Goal: Task Accomplishment & Management: Manage account settings

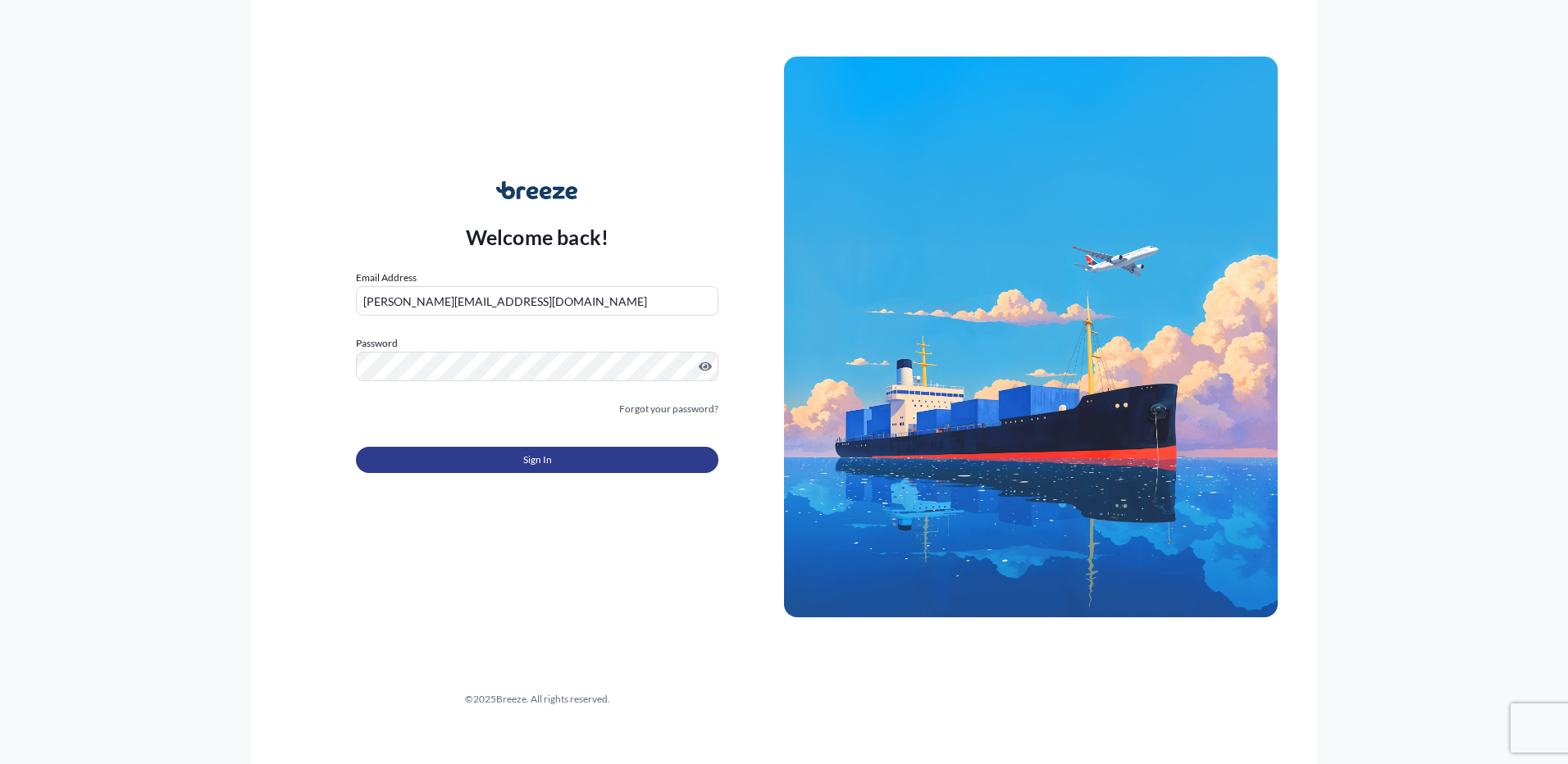
click at [534, 464] on span "Sign In" at bounding box center [538, 459] width 29 height 16
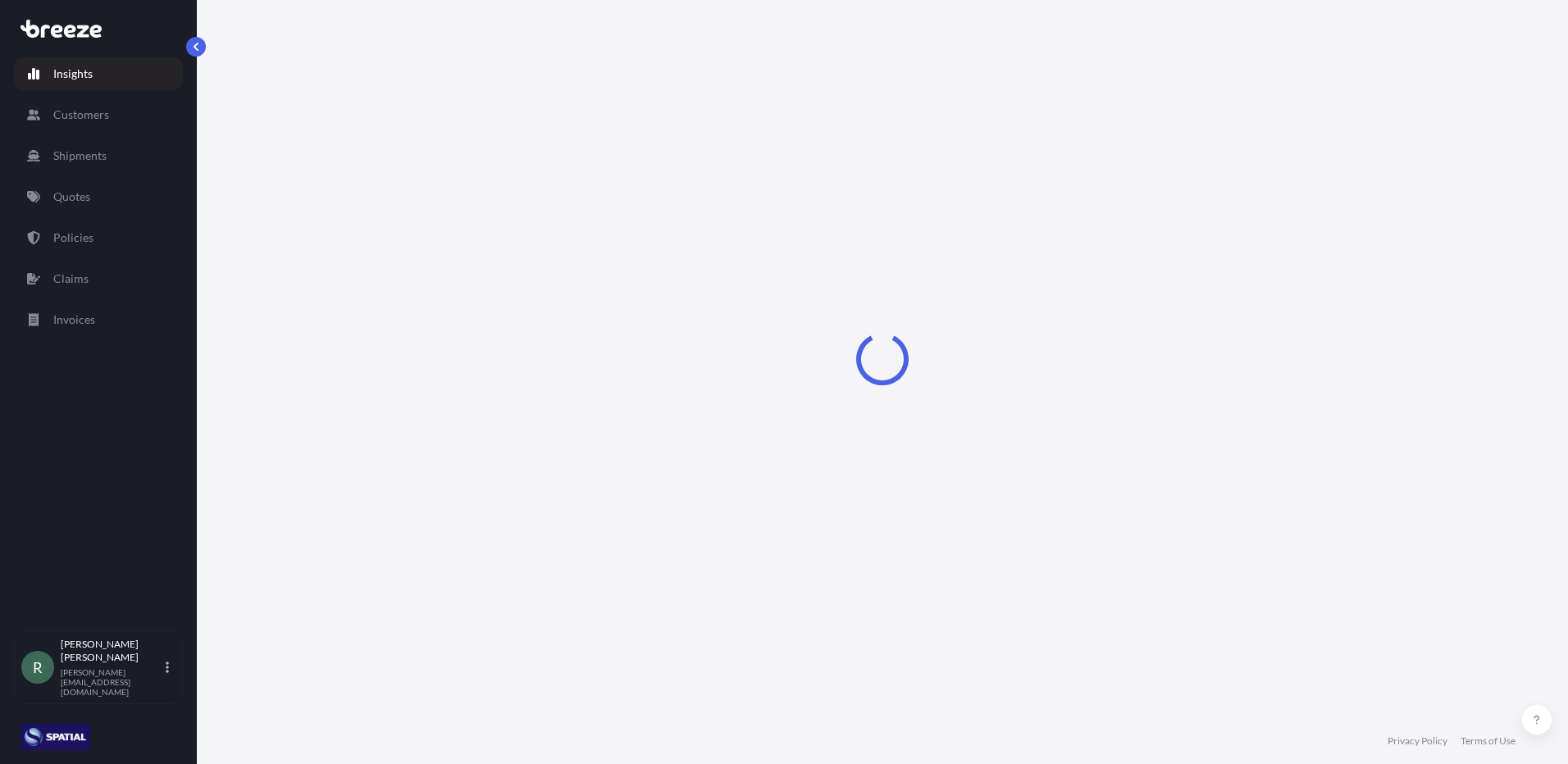
select select "2025"
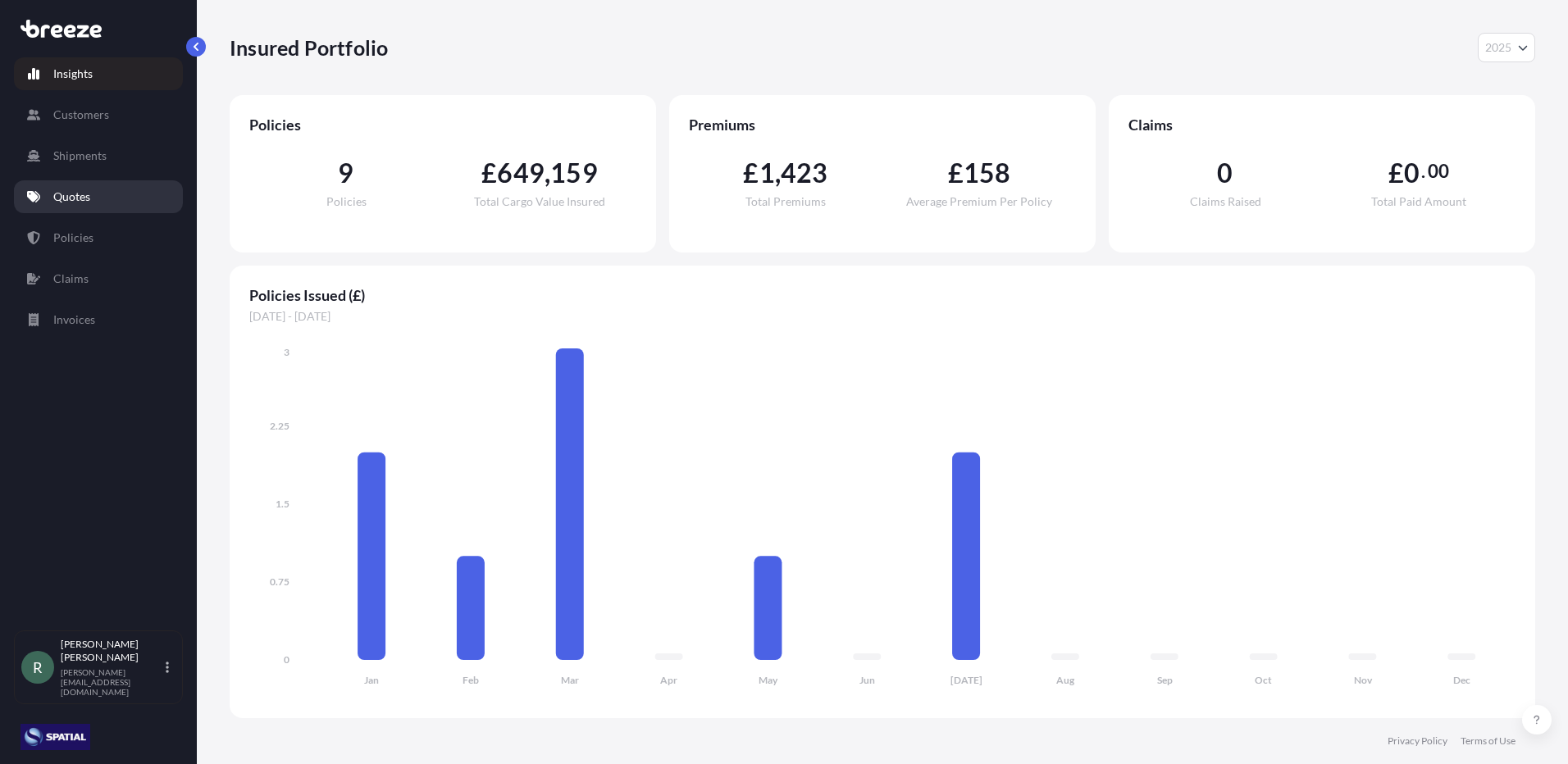
click at [89, 197] on p "Quotes" at bounding box center [72, 196] width 37 height 16
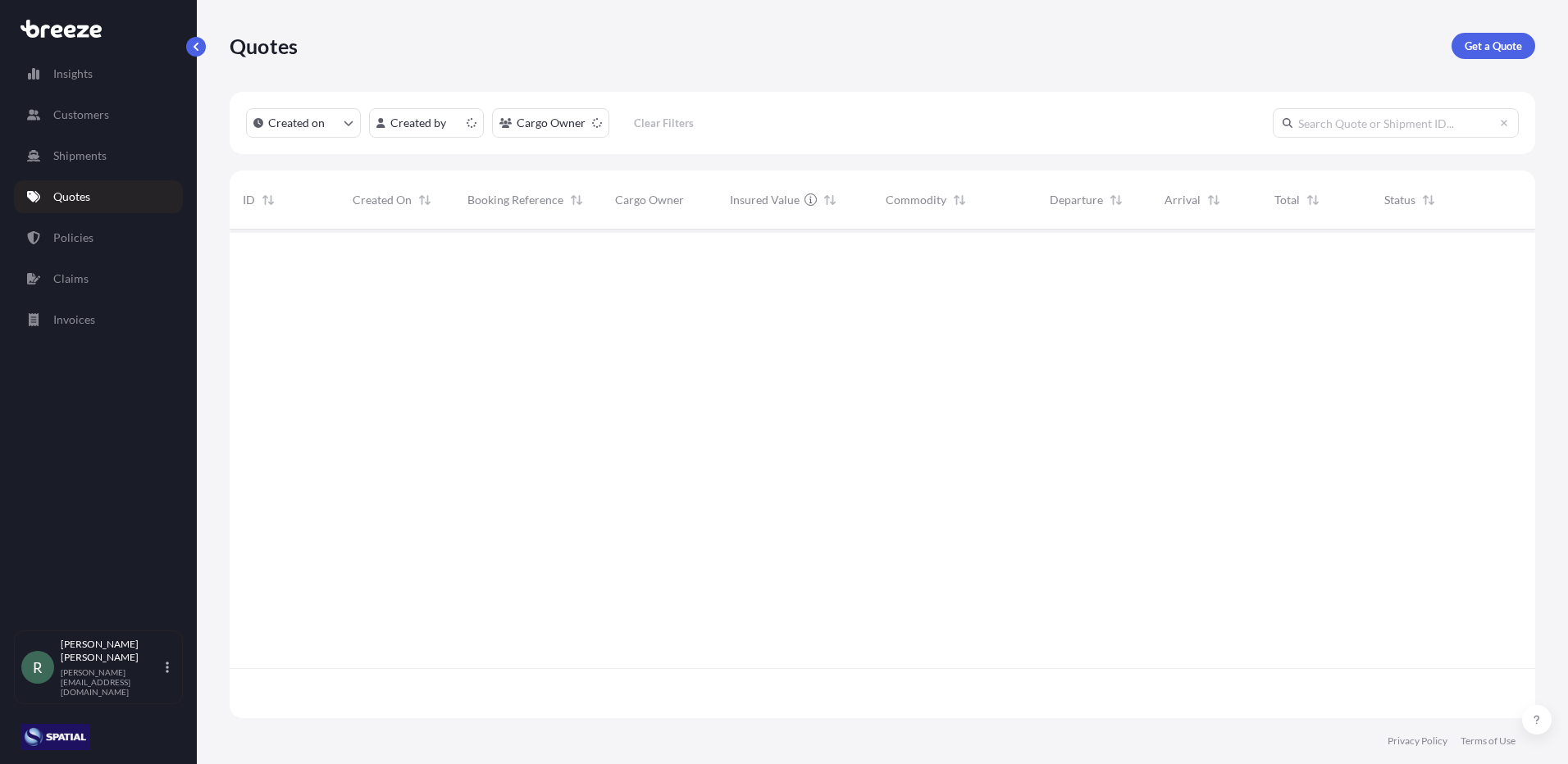
scroll to position [485, 1293]
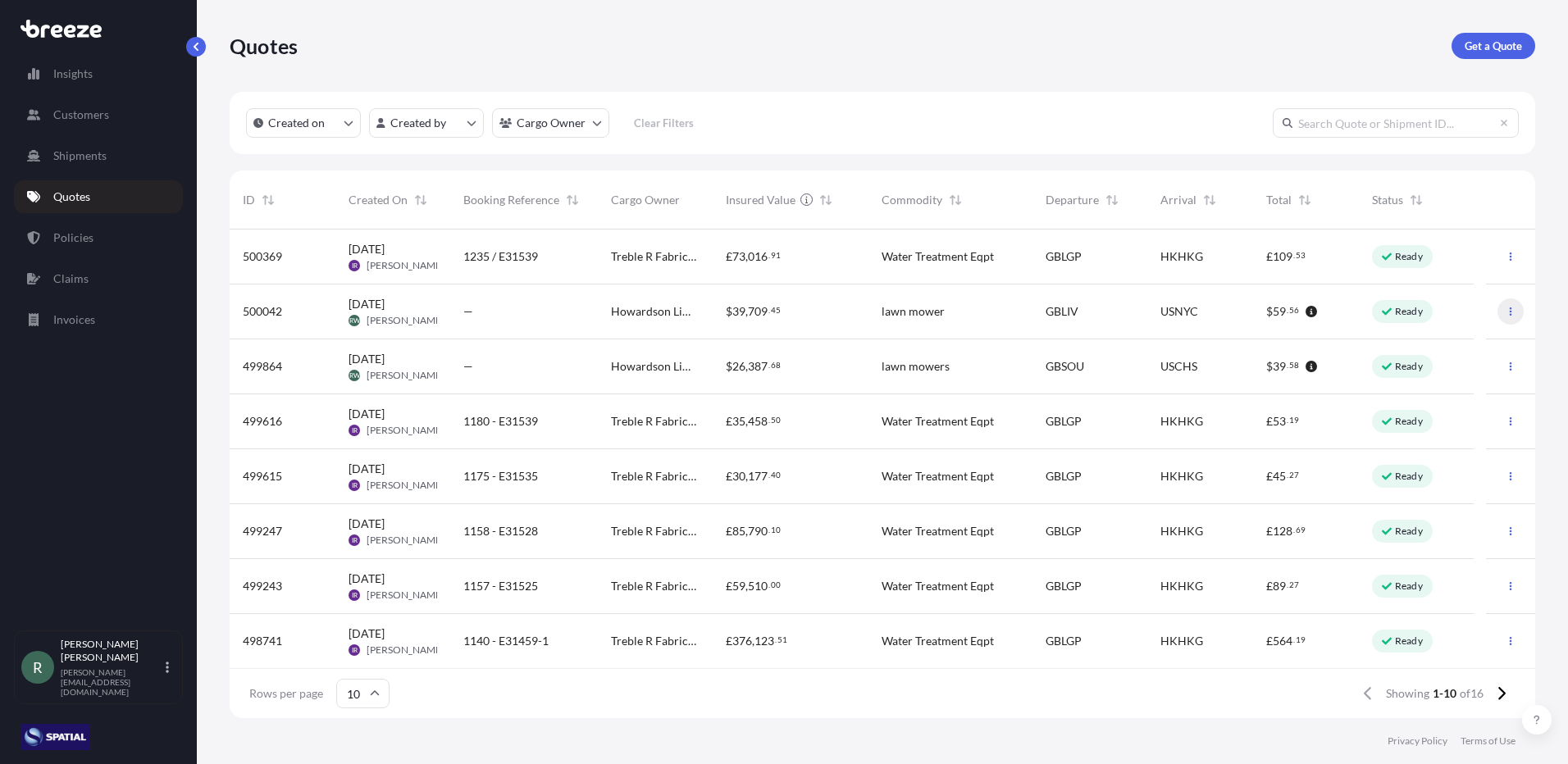
click at [1506, 310] on icon "button" at bounding box center [1511, 311] width 10 height 10
click at [1497, 317] on button "button" at bounding box center [1510, 311] width 26 height 26
click at [1434, 320] on p "Edit quote" at bounding box center [1419, 314] width 52 height 16
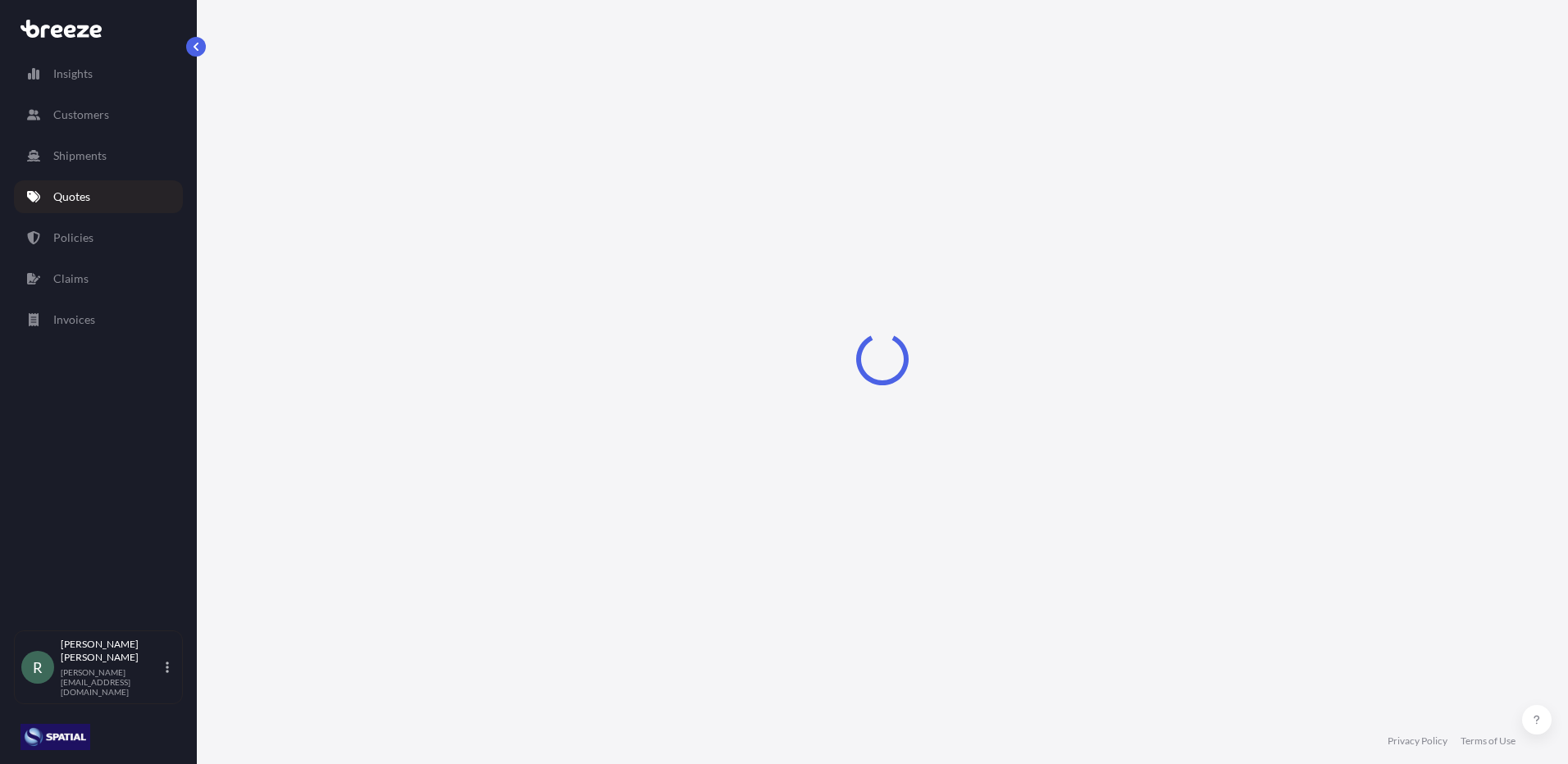
select select "Road"
select select "Sea"
select select "Road"
select select "1"
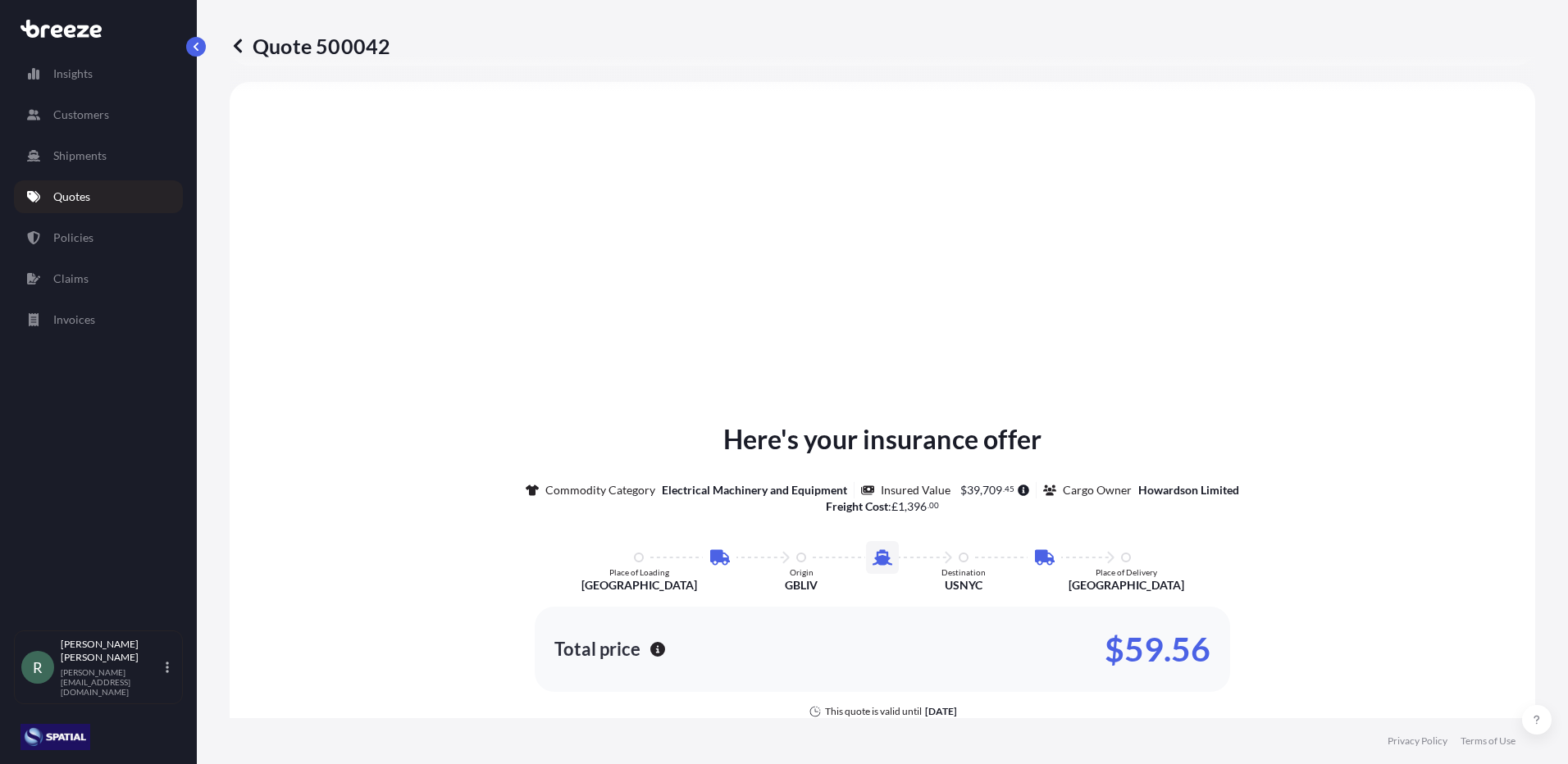
scroll to position [984, 0]
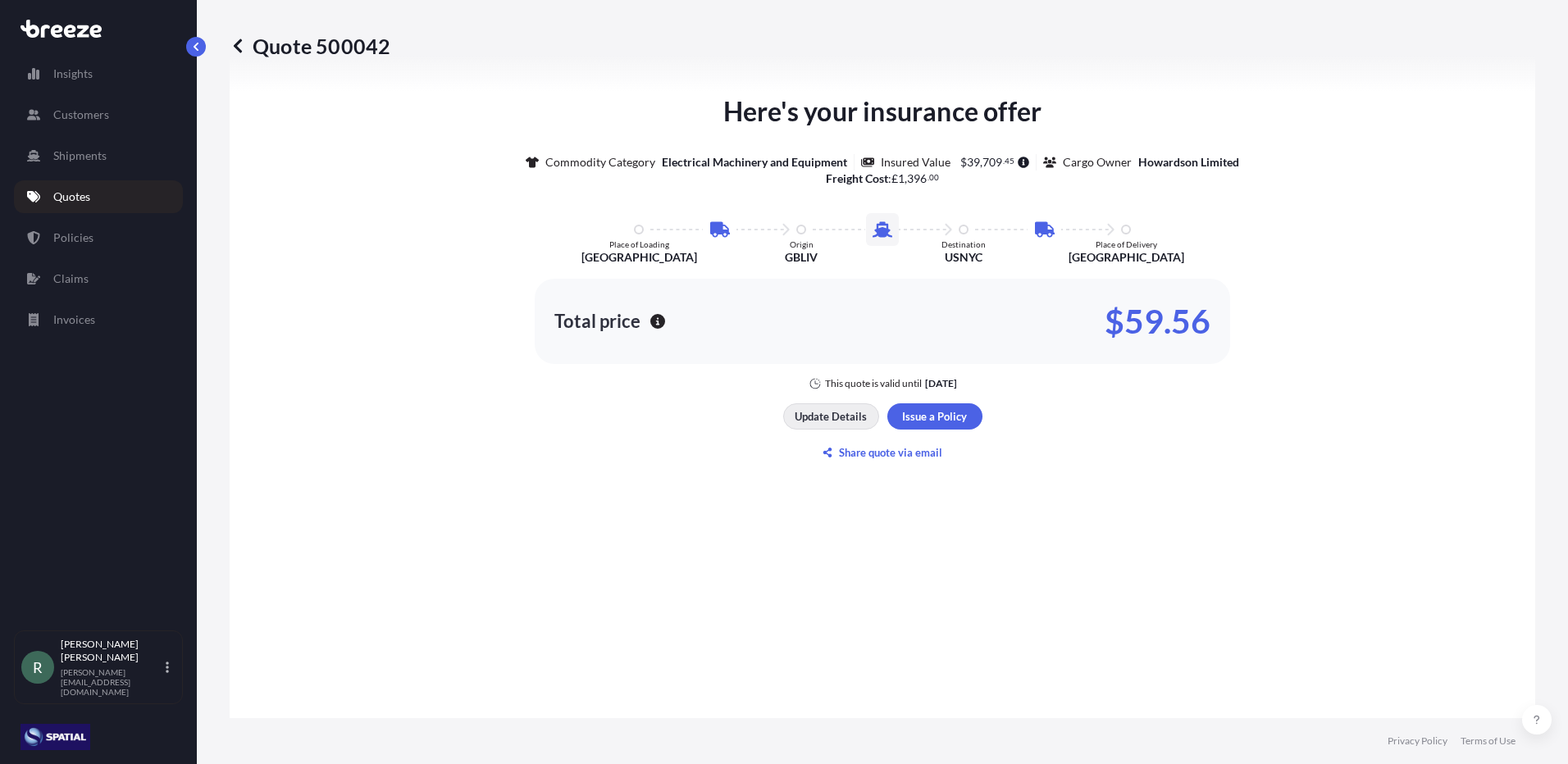
click at [821, 416] on p "Update Details" at bounding box center [831, 416] width 73 height 16
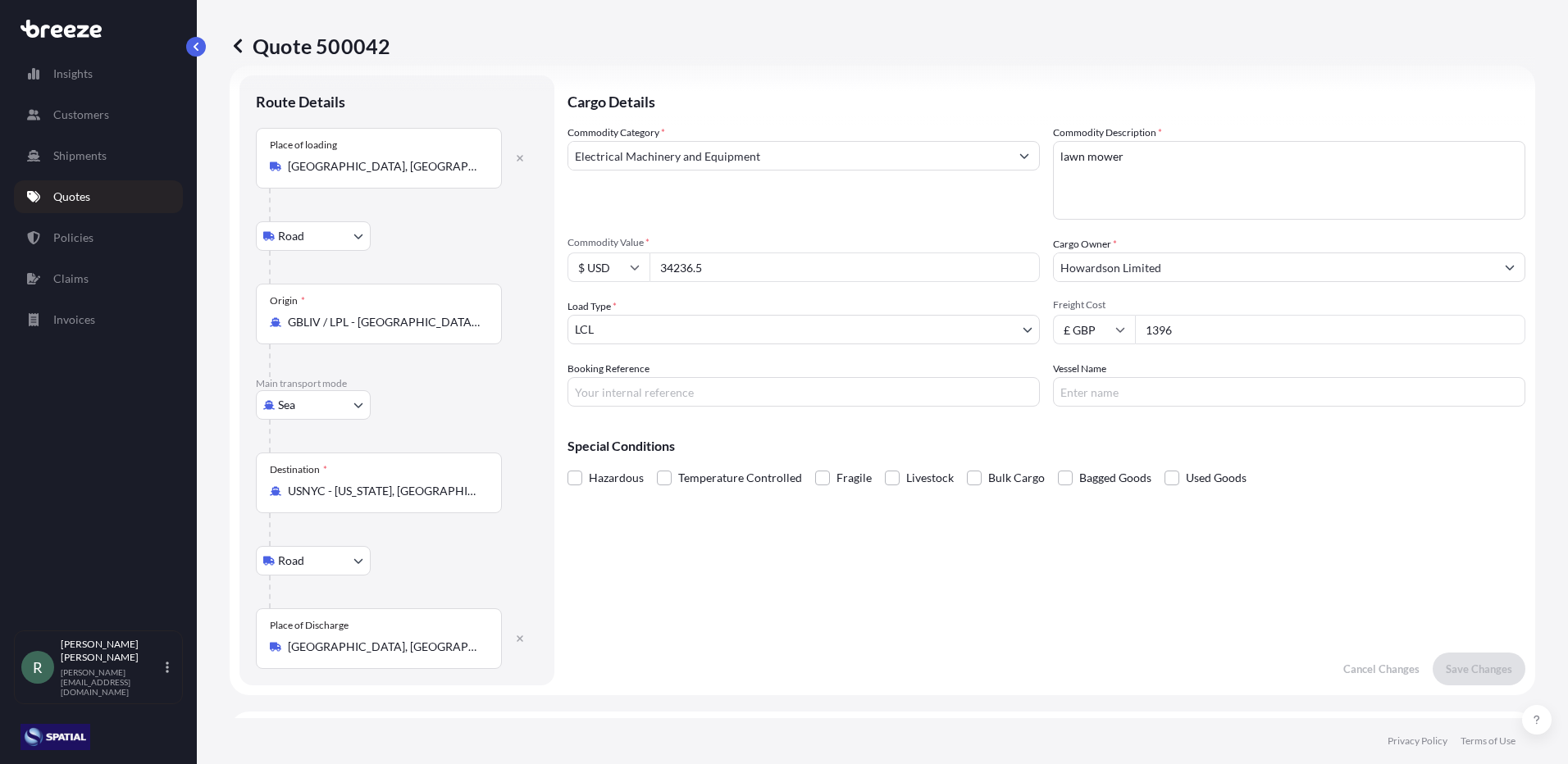
click at [815, 398] on input "Booking Reference" at bounding box center [804, 392] width 472 height 30
type input "EMASXJ002918"
click at [1227, 390] on input "Vessel Name" at bounding box center [1289, 392] width 472 height 30
type input "atlantic sea"
click at [1468, 664] on p "Save Changes" at bounding box center [1479, 668] width 67 height 16
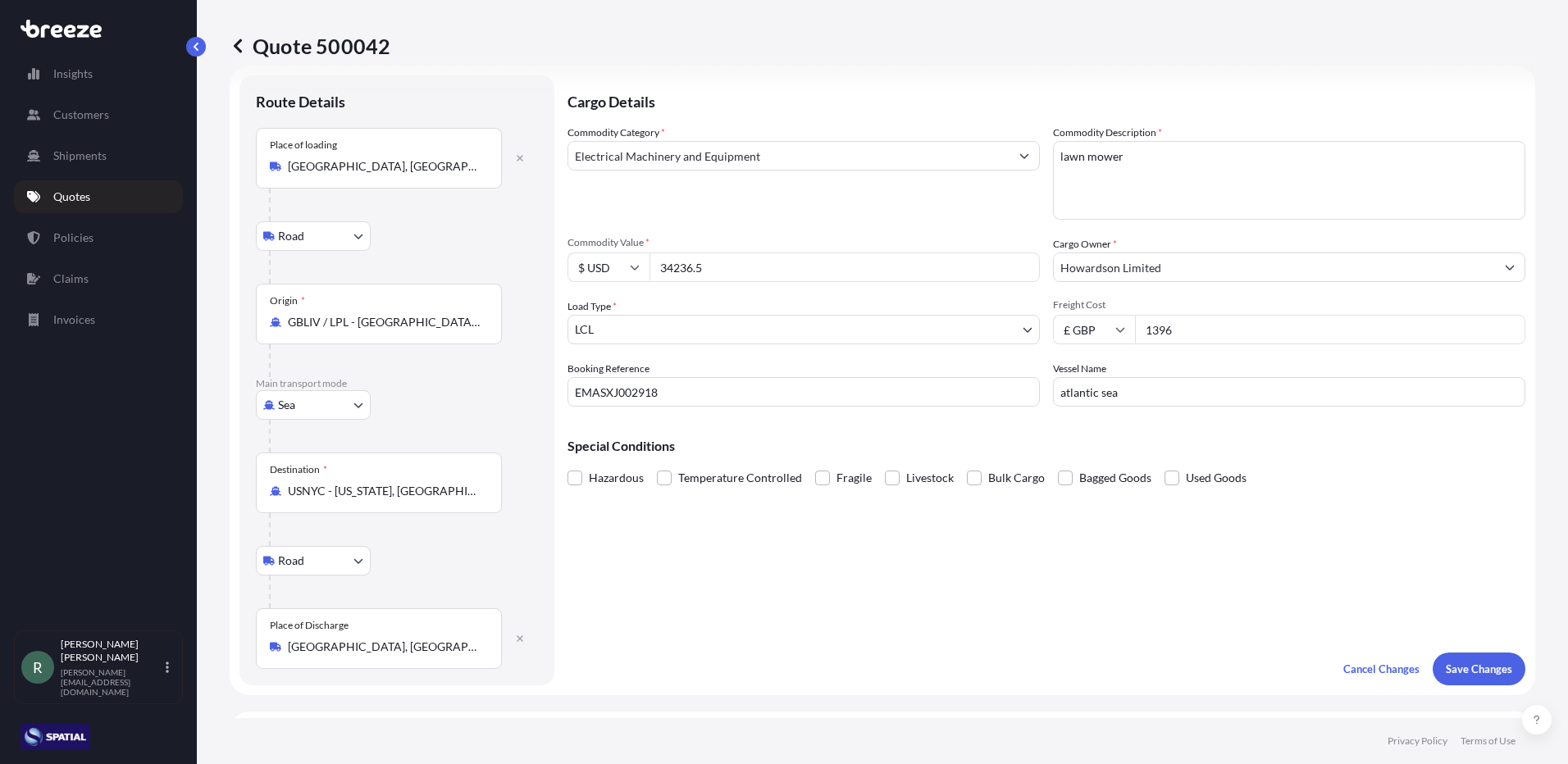
scroll to position [656, 0]
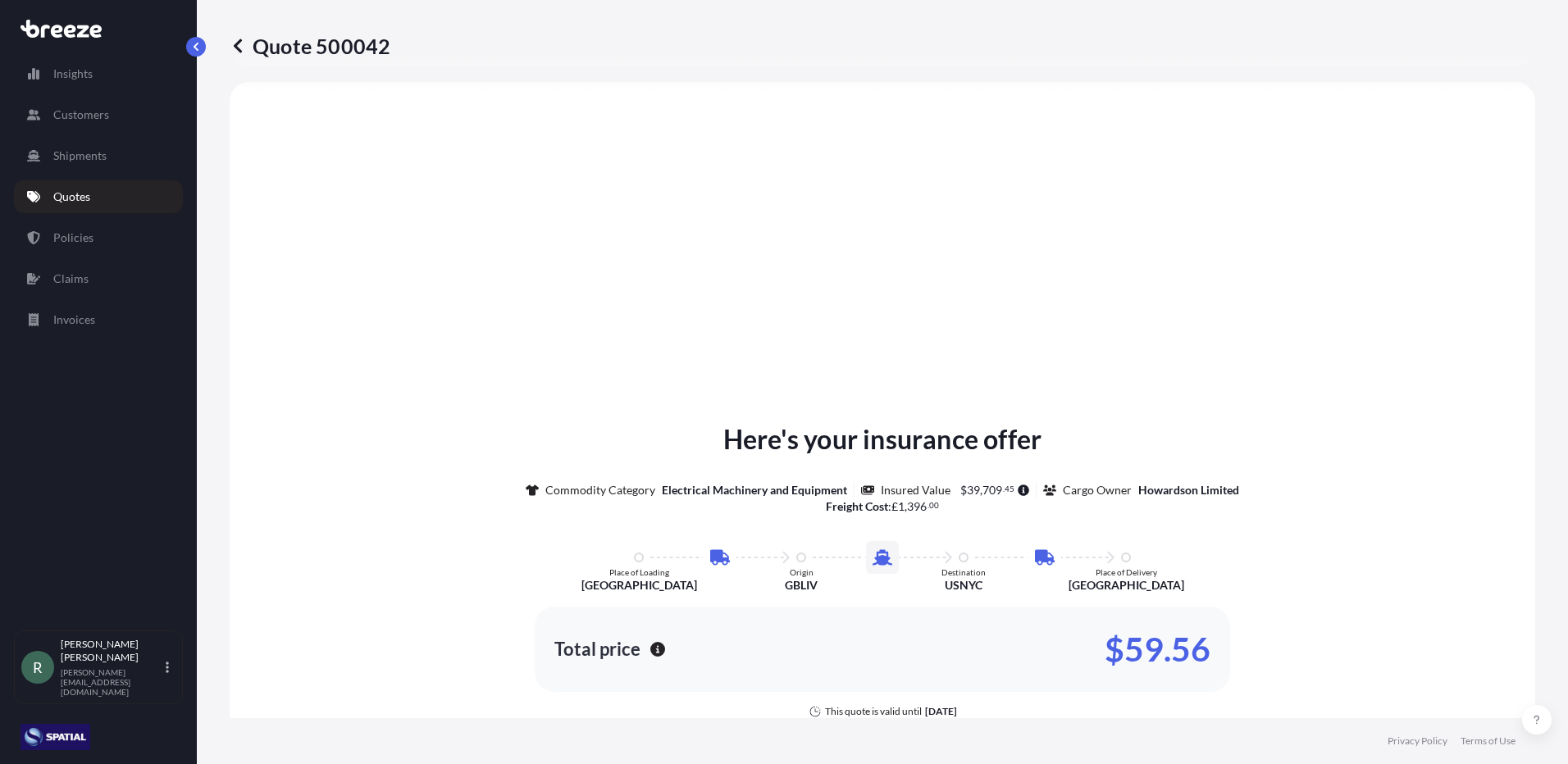
select select "Road"
select select "Sea"
select select "Road"
select select "1"
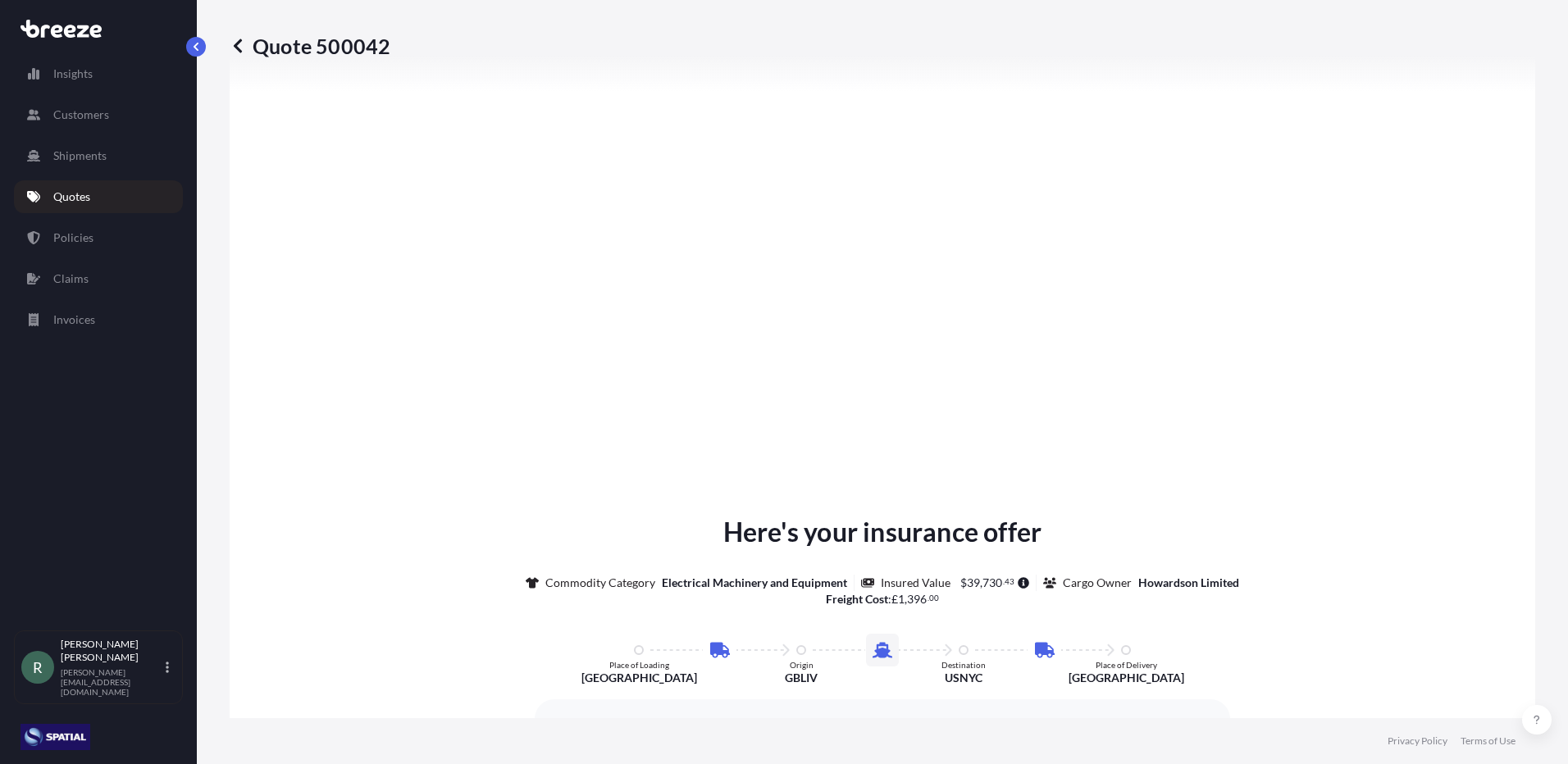
scroll to position [2164, 0]
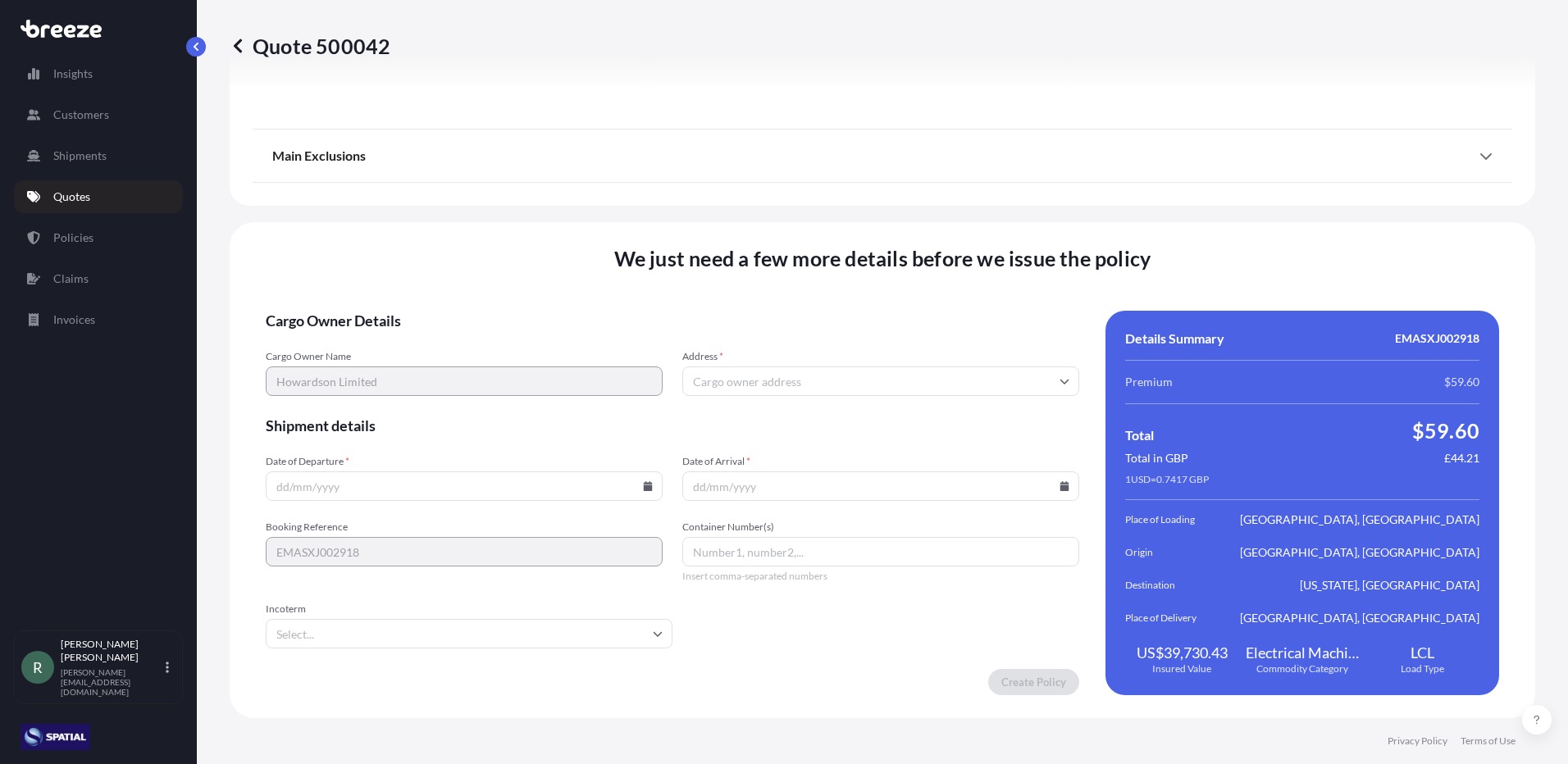
click at [729, 384] on input "Address *" at bounding box center [880, 381] width 397 height 30
click at [1060, 381] on icon at bounding box center [1064, 382] width 9 height 5
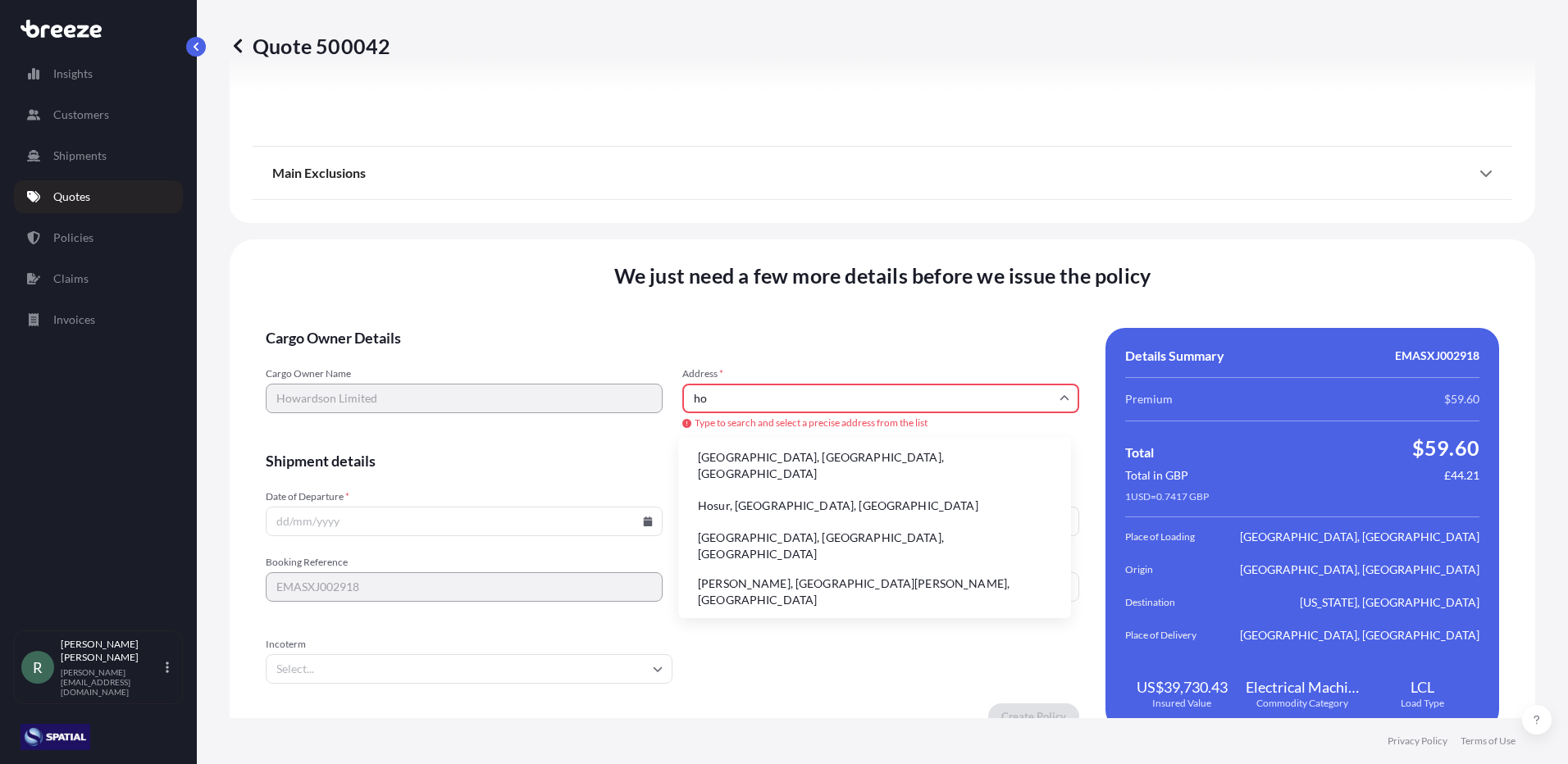
type input "h"
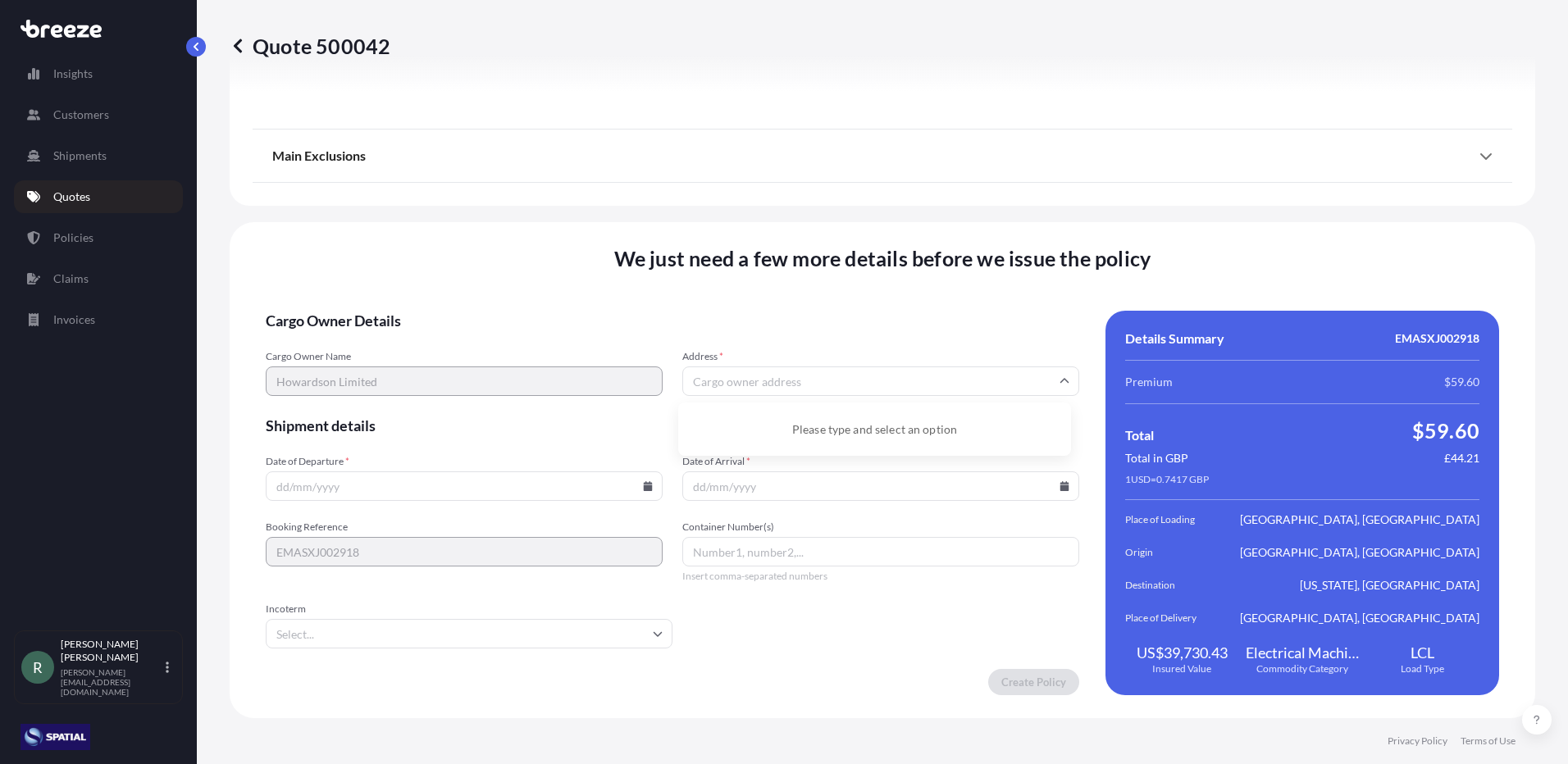
click at [768, 378] on input "Address *" at bounding box center [880, 381] width 397 height 30
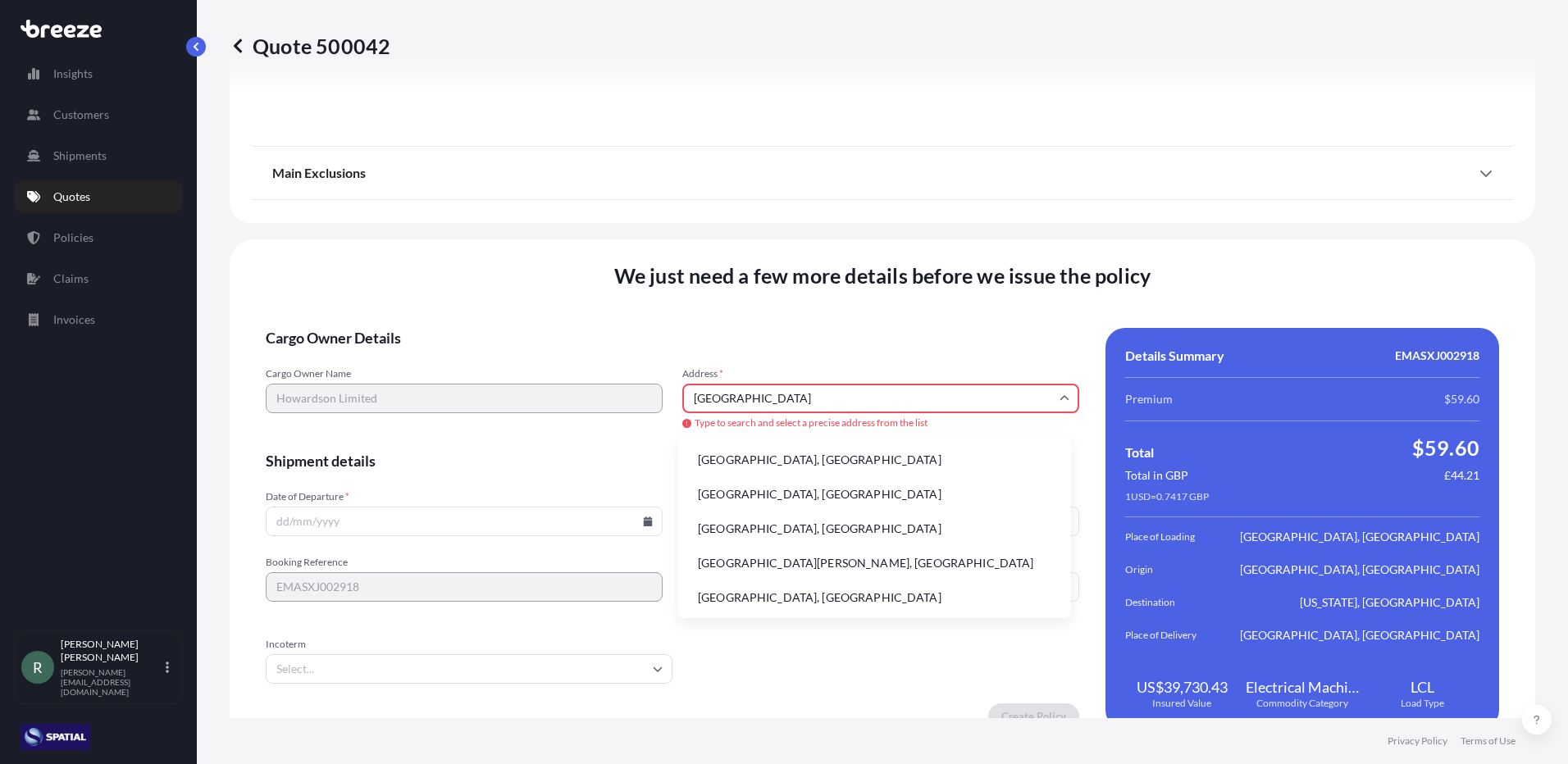
click at [783, 460] on li "[GEOGRAPHIC_DATA], [GEOGRAPHIC_DATA]" at bounding box center [874, 460] width 380 height 31
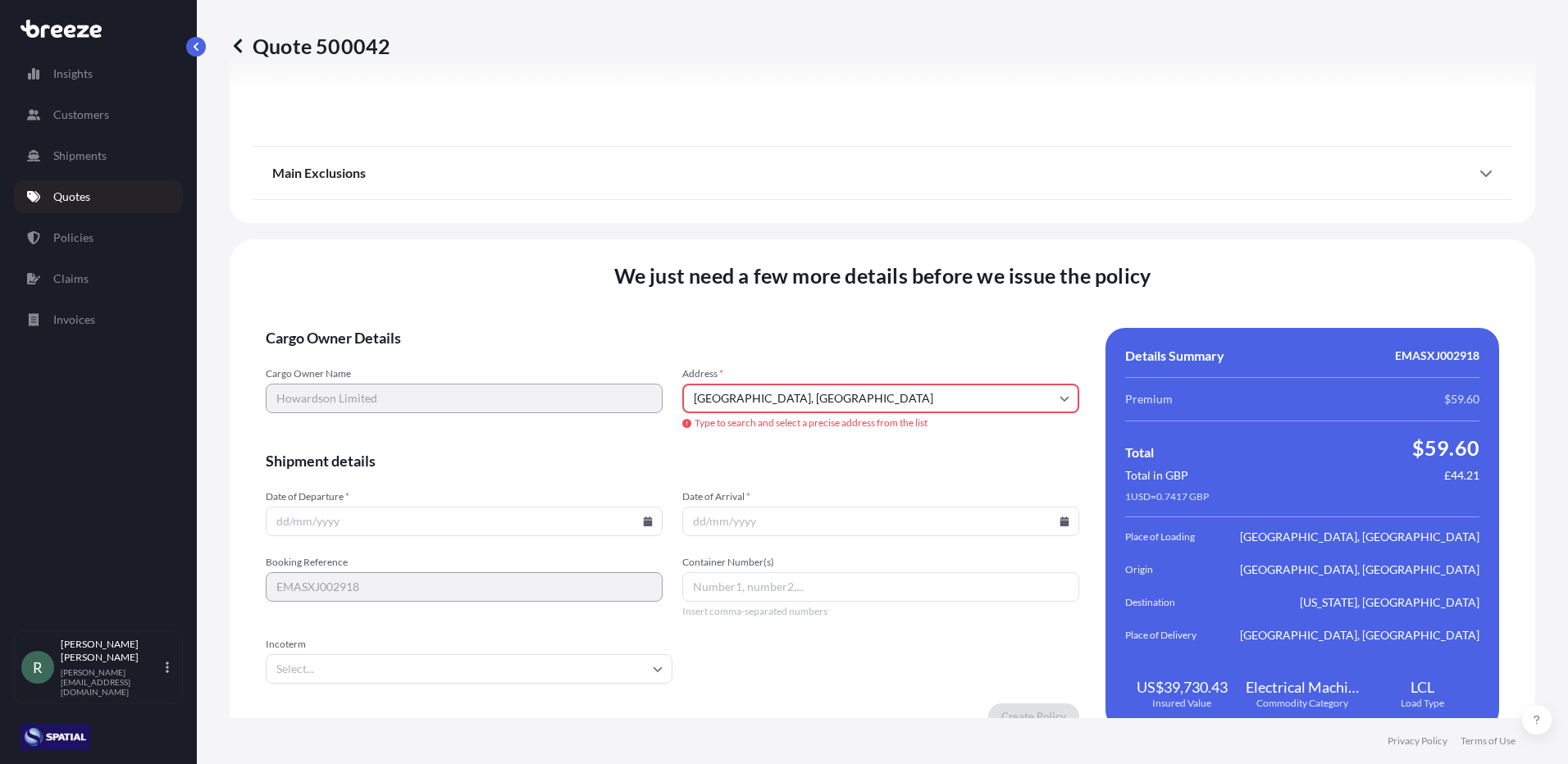
type input "Ashbourne Rd, [GEOGRAPHIC_DATA], [GEOGRAPHIC_DATA]"
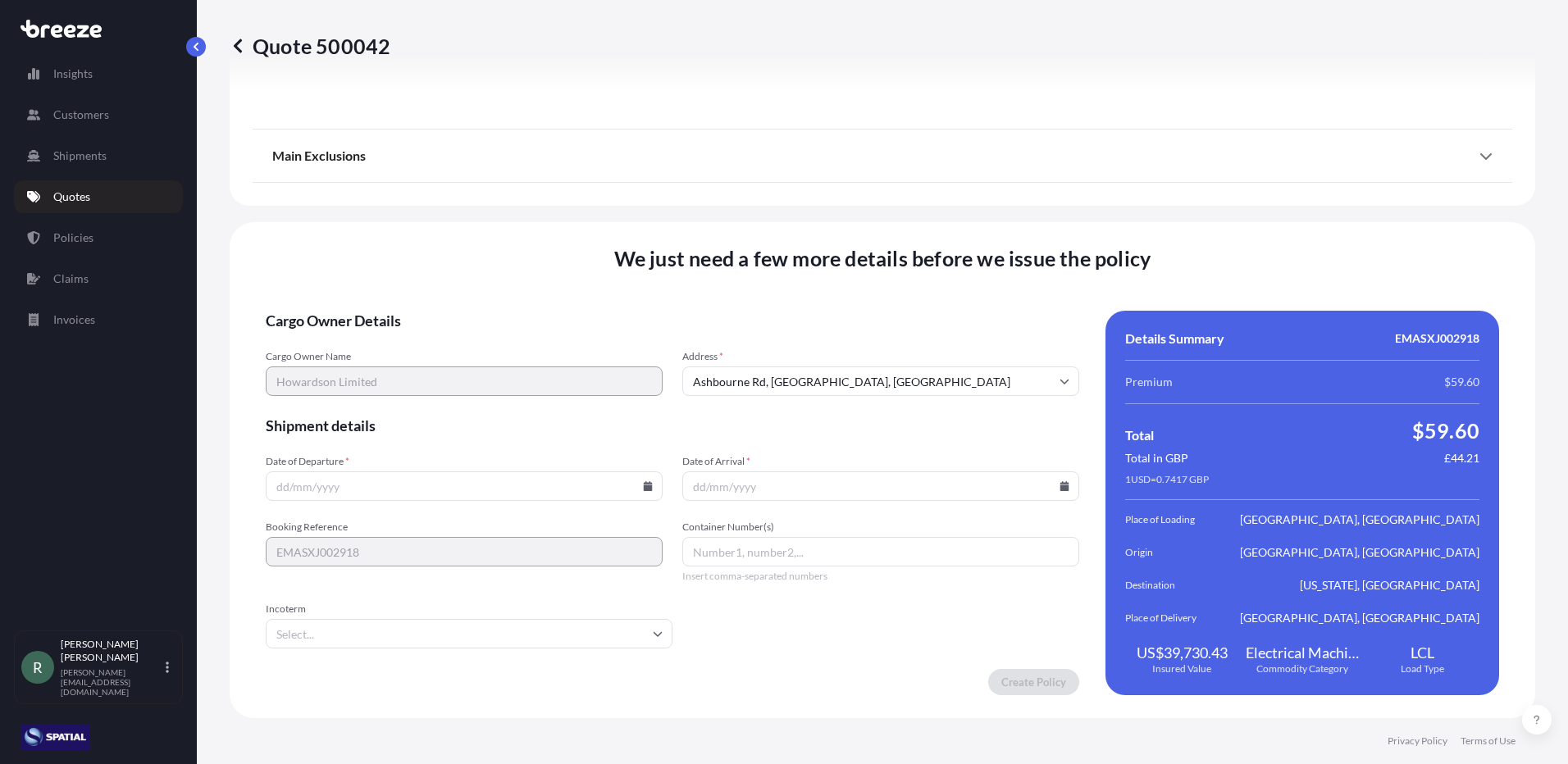
click at [645, 486] on icon at bounding box center [648, 486] width 9 height 10
click at [380, 309] on button "7" at bounding box center [386, 309] width 26 height 26
type input "[DATE]"
click at [1060, 486] on icon at bounding box center [1064, 486] width 9 height 10
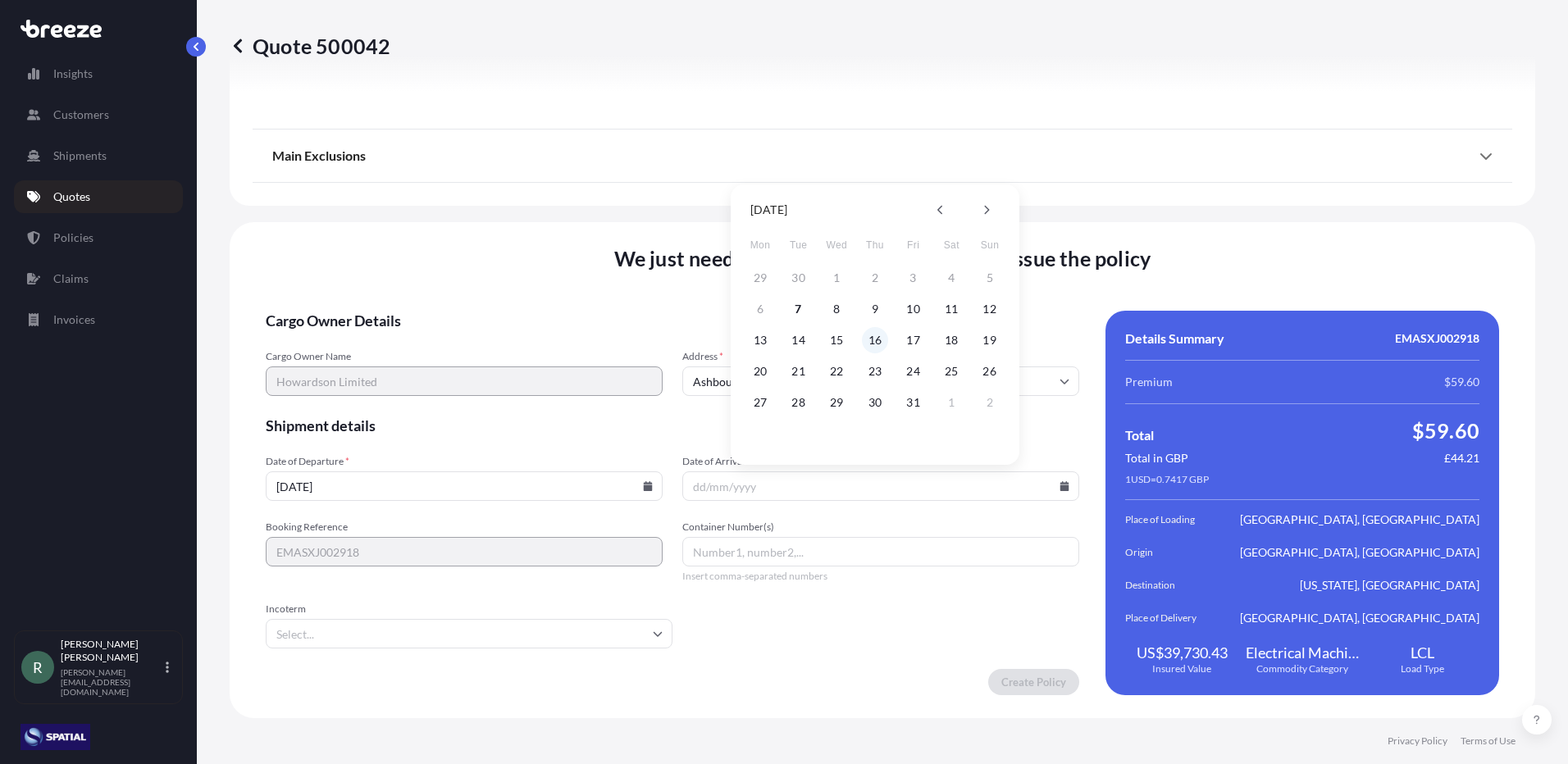
click at [873, 338] on button "16" at bounding box center [874, 339] width 26 height 26
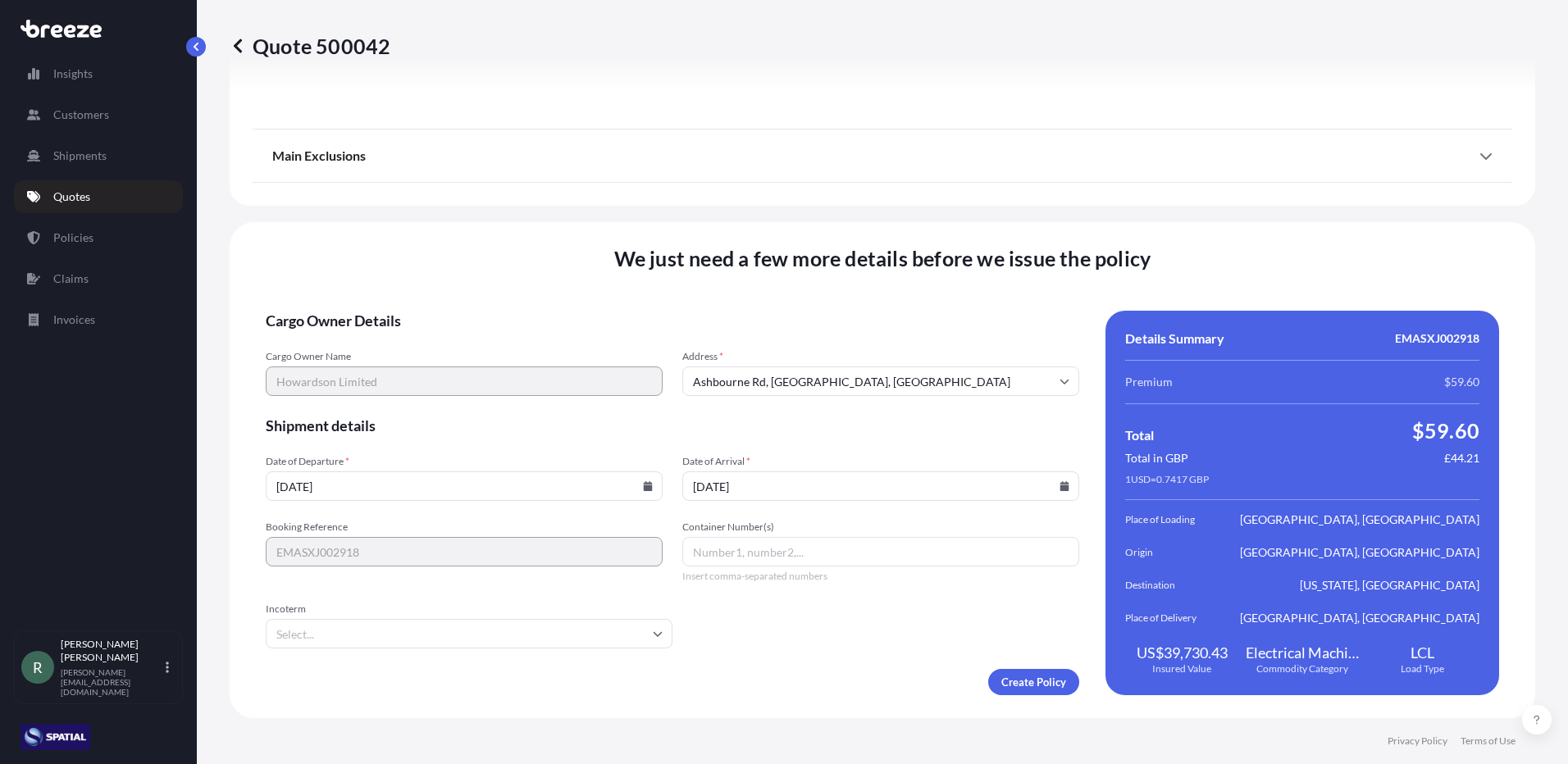
type input "[DATE]"
click at [745, 554] on input "Container Number(s)" at bounding box center [880, 551] width 397 height 30
paste input "GCNU4765330"
click at [657, 636] on icon at bounding box center [658, 633] width 10 height 10
type input "GCNU4765330"
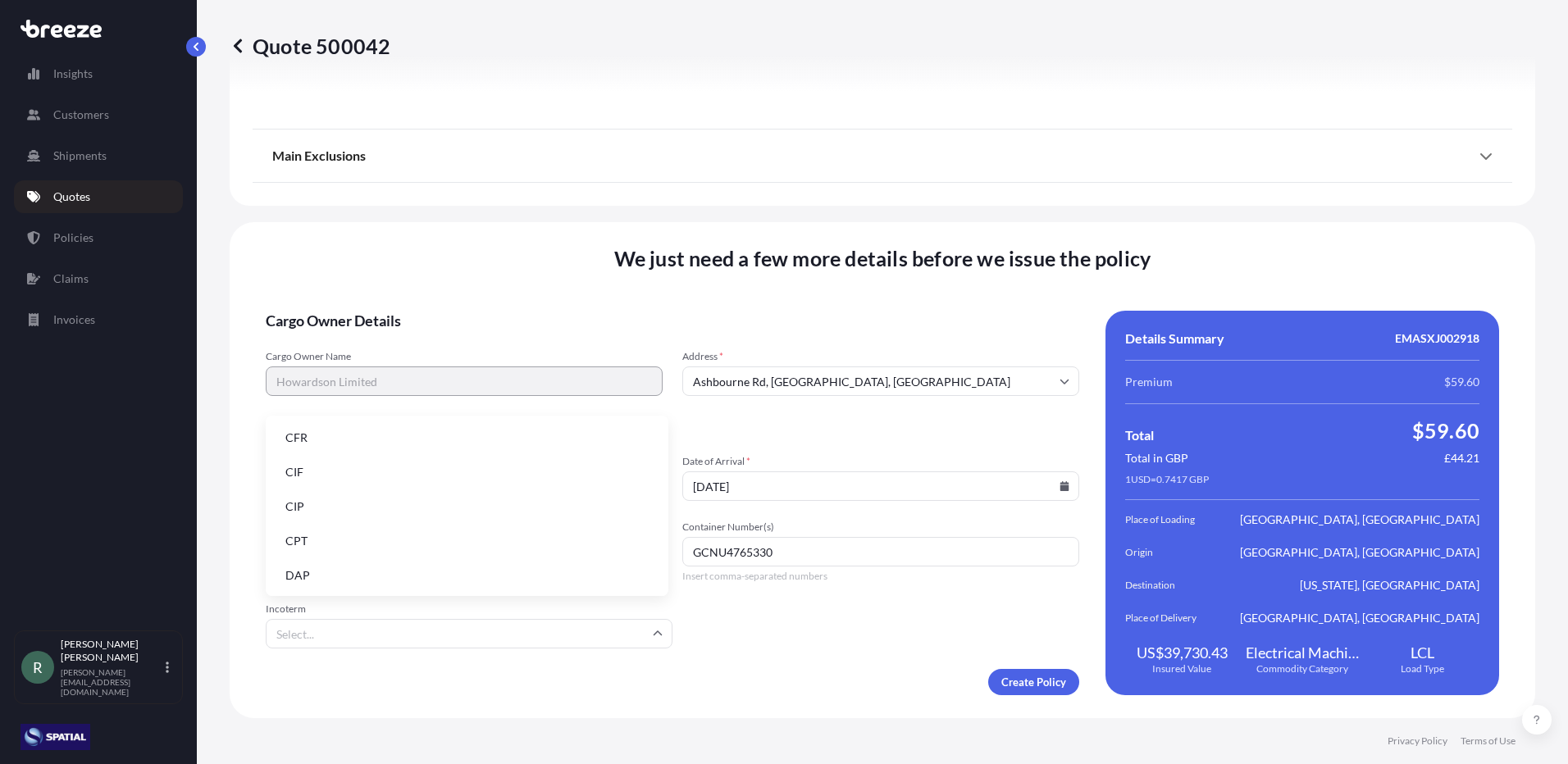
click at [575, 586] on li "DAP" at bounding box center [466, 575] width 390 height 31
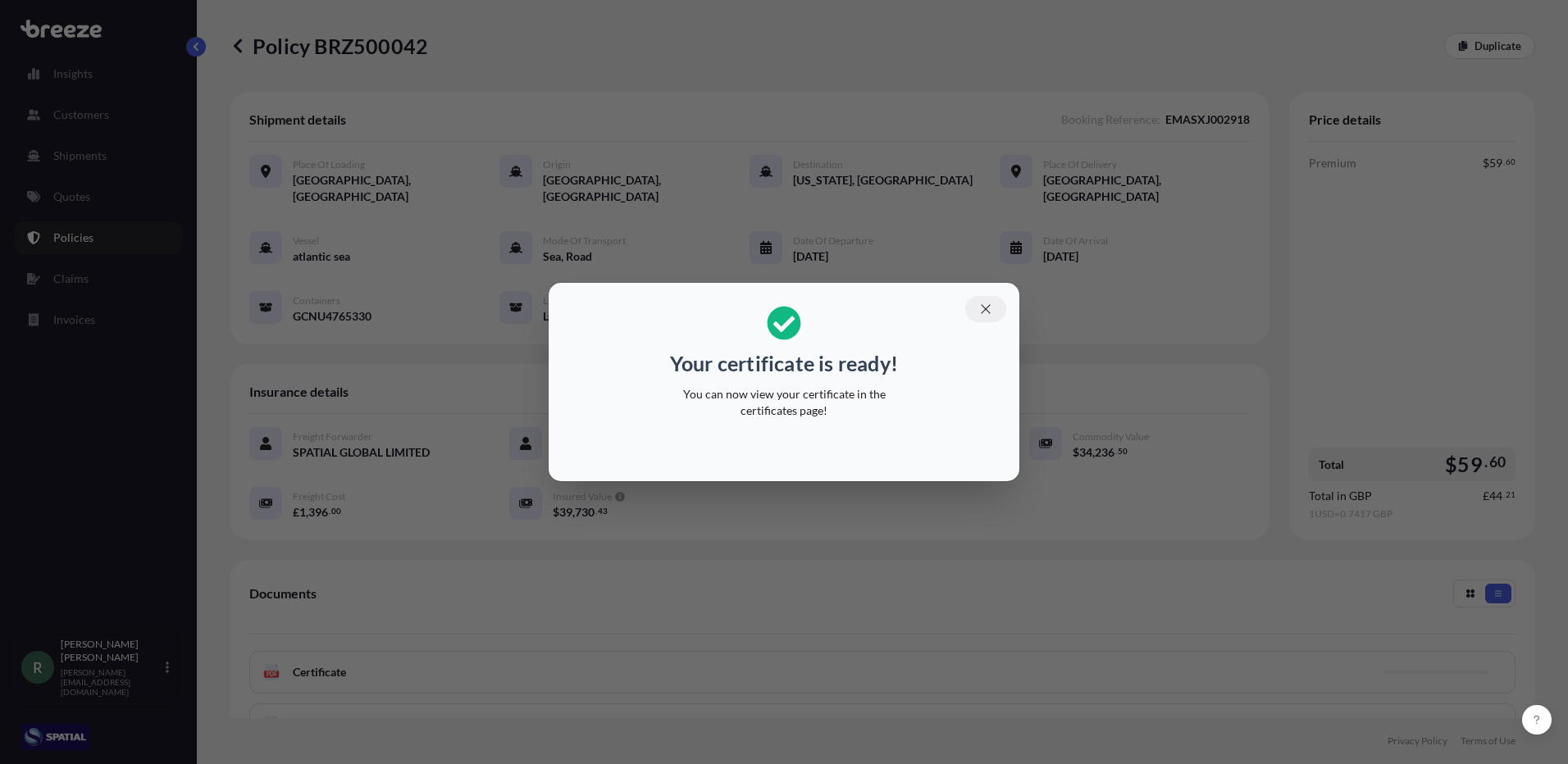
click at [984, 313] on icon "button" at bounding box center [985, 309] width 15 height 15
